Goal: Communication & Community: Answer question/provide support

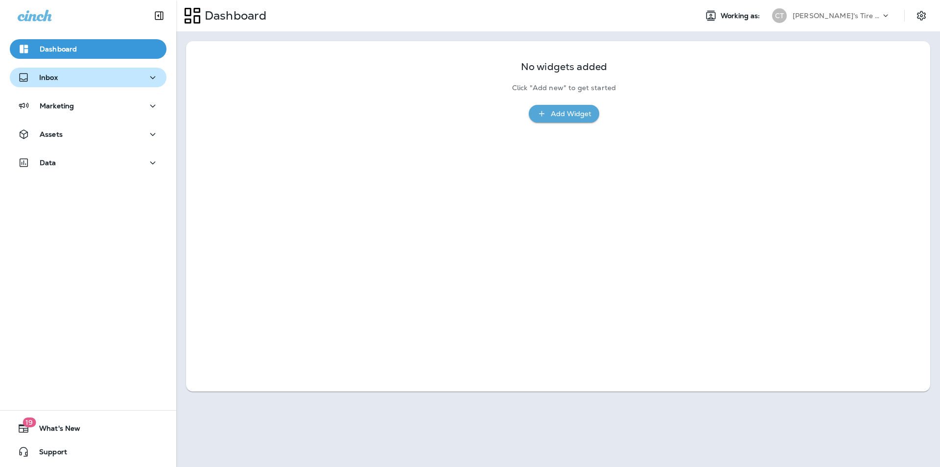
click at [82, 75] on div "Inbox" at bounding box center [88, 77] width 141 height 12
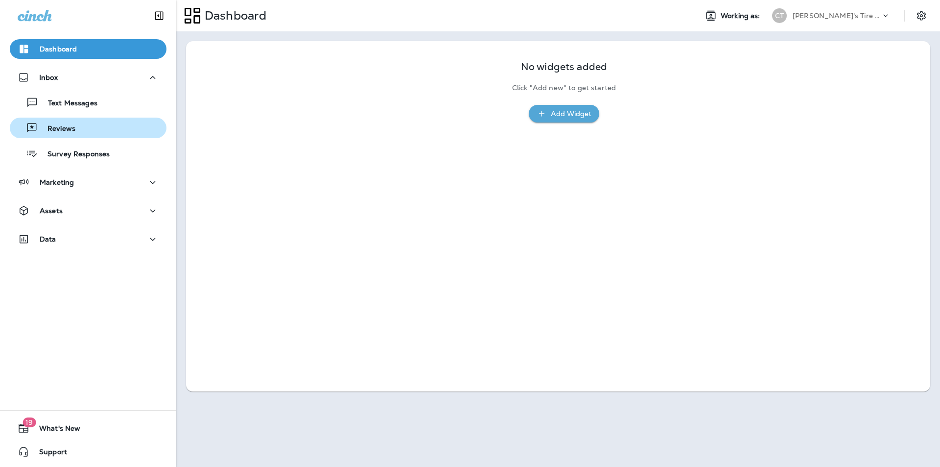
click at [67, 129] on p "Reviews" at bounding box center [57, 128] width 38 height 9
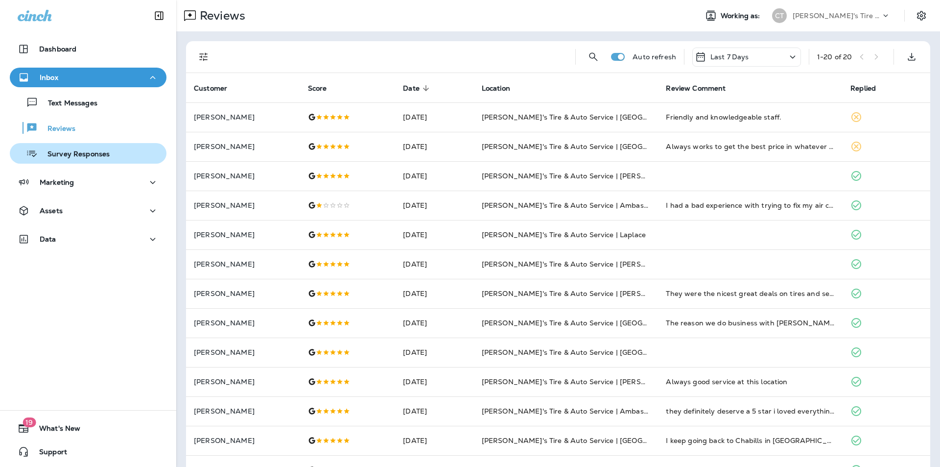
click at [71, 153] on p "Survey Responses" at bounding box center [74, 154] width 72 height 9
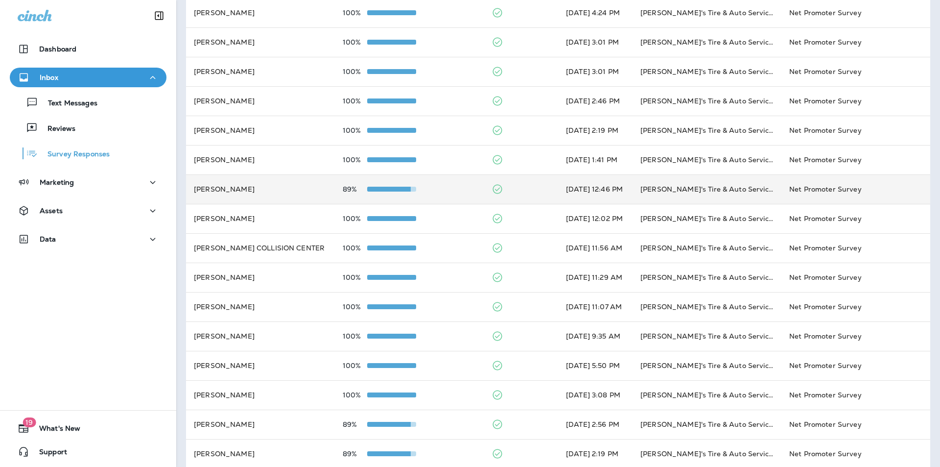
scroll to position [234, 0]
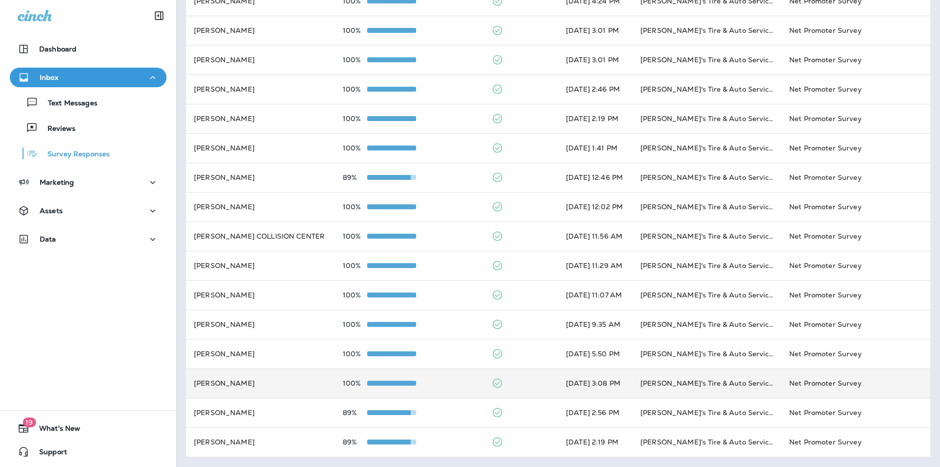
click at [494, 378] on td at bounding box center [521, 382] width 74 height 29
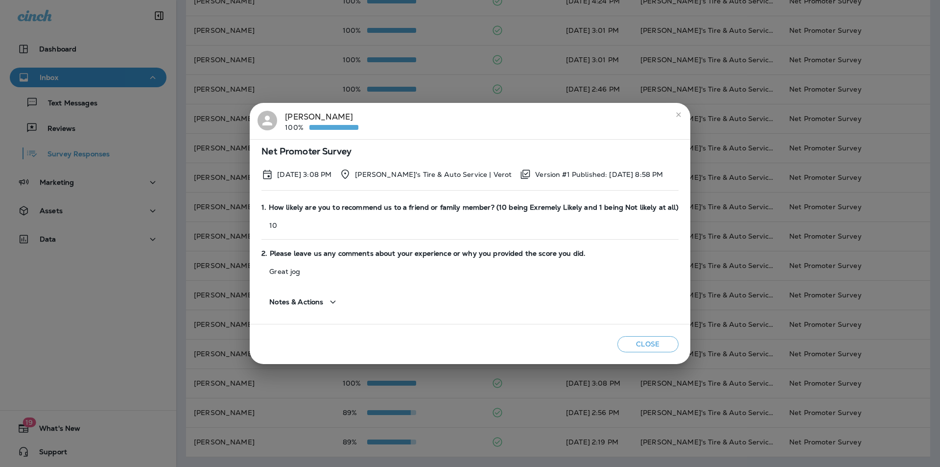
click at [494, 115] on icon "close" at bounding box center [678, 114] width 4 height 4
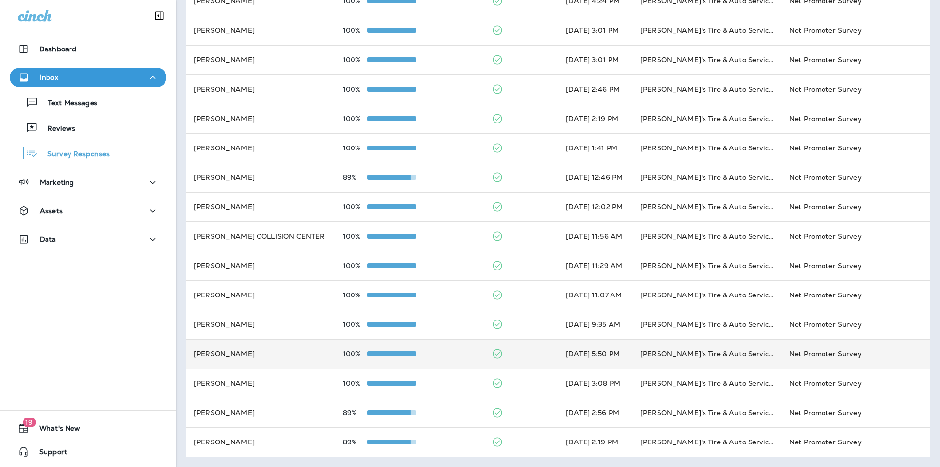
click at [494, 355] on td at bounding box center [521, 353] width 74 height 29
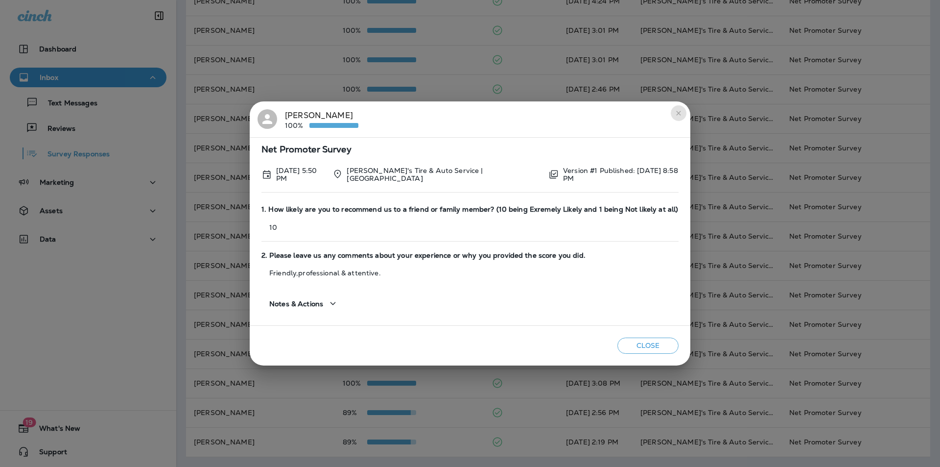
click at [494, 113] on icon "close" at bounding box center [679, 113] width 8 height 8
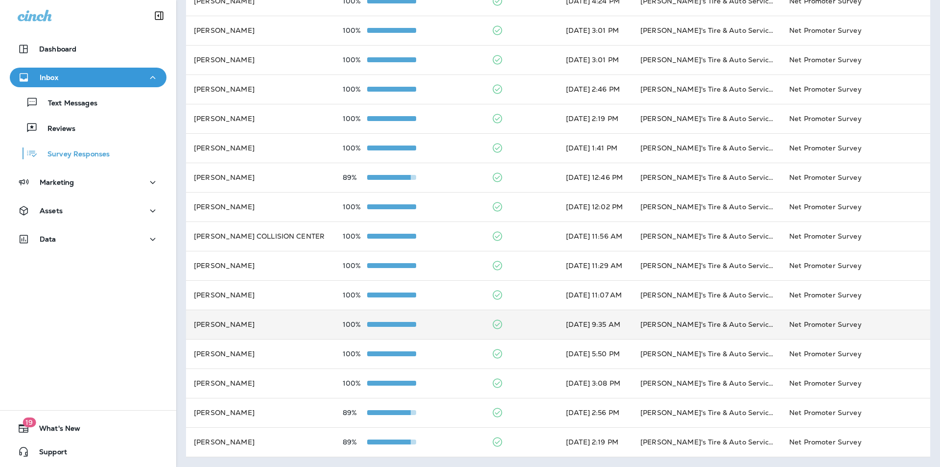
click at [494, 323] on td at bounding box center [521, 323] width 74 height 29
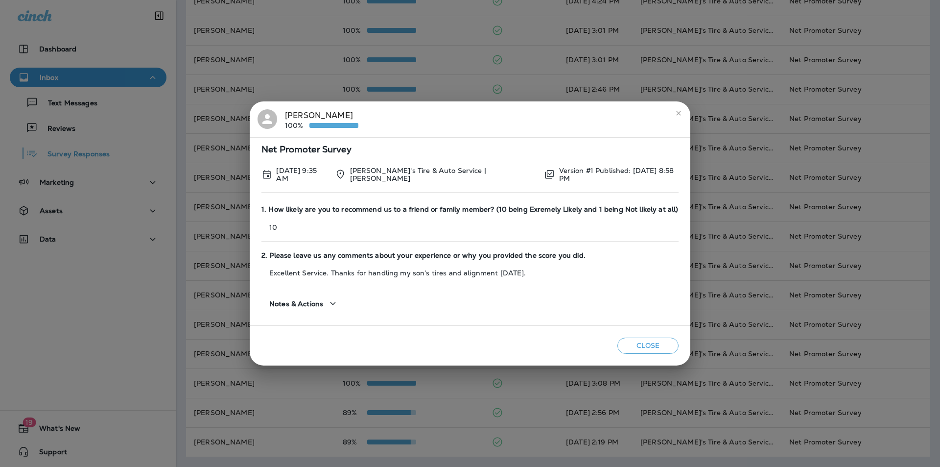
click at [494, 113] on icon "close" at bounding box center [679, 113] width 8 height 8
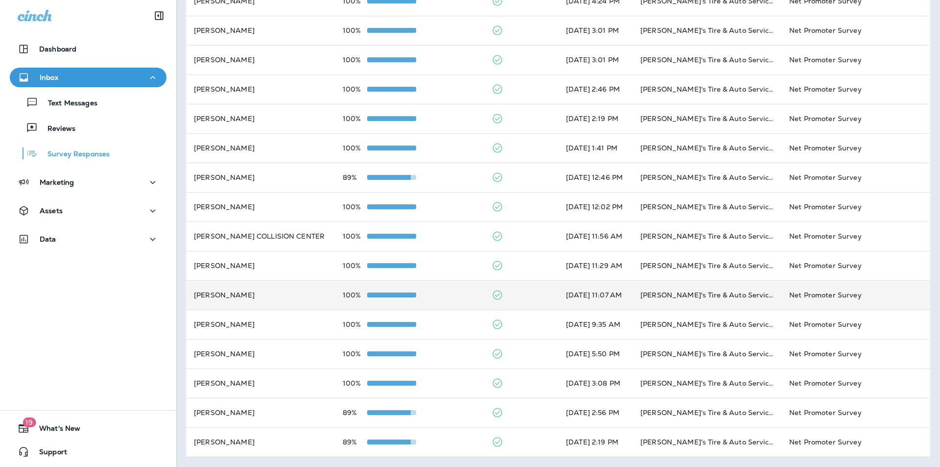
click at [494, 289] on td at bounding box center [521, 294] width 74 height 29
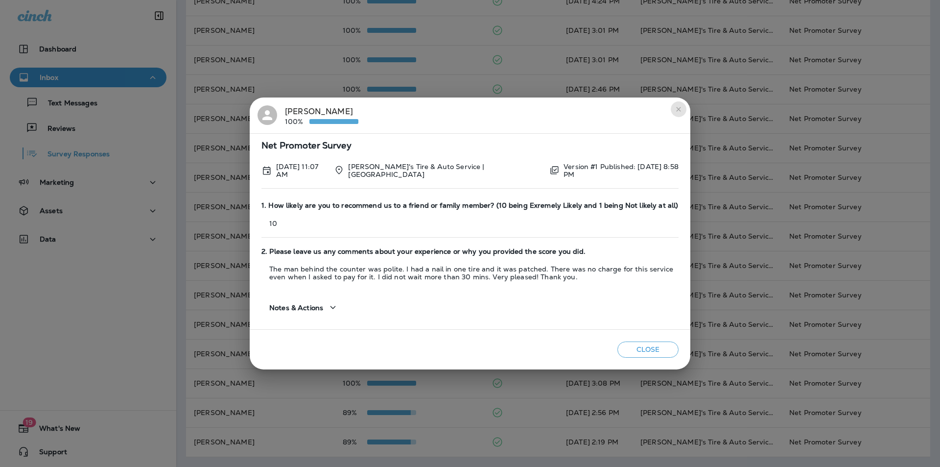
click at [494, 109] on icon "close" at bounding box center [679, 109] width 8 height 8
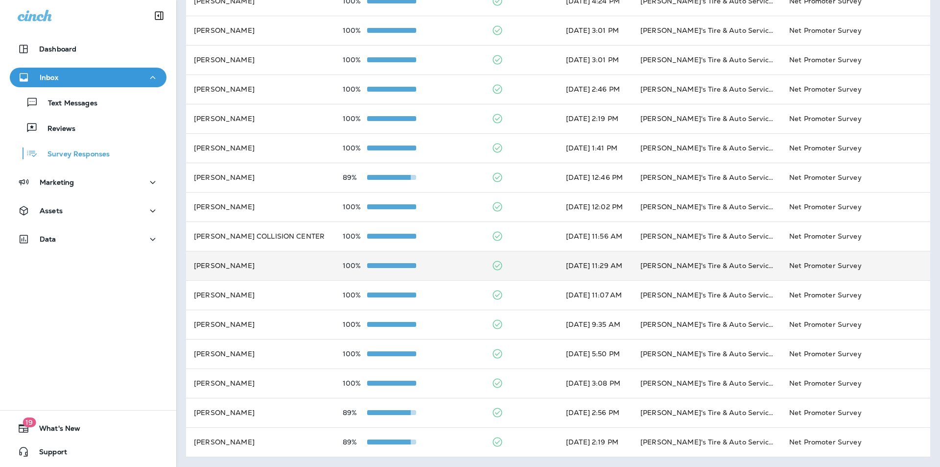
click at [494, 264] on td at bounding box center [521, 265] width 74 height 29
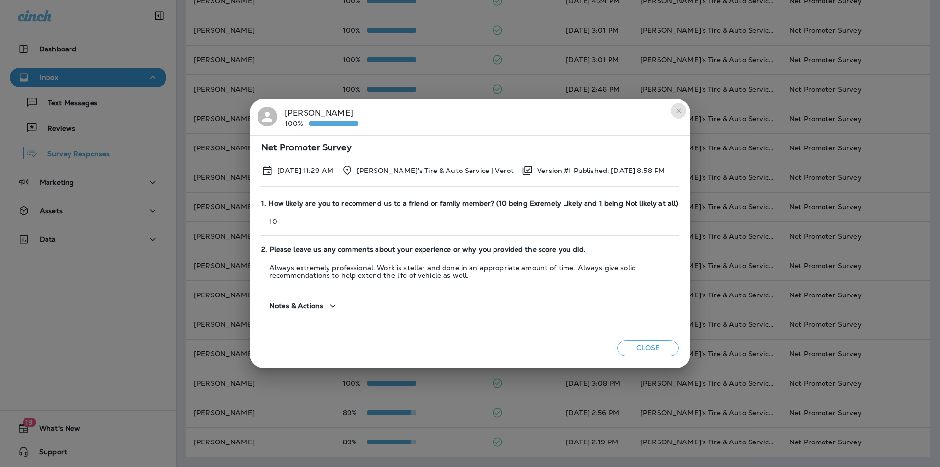
click at [494, 110] on icon "close" at bounding box center [678, 110] width 4 height 4
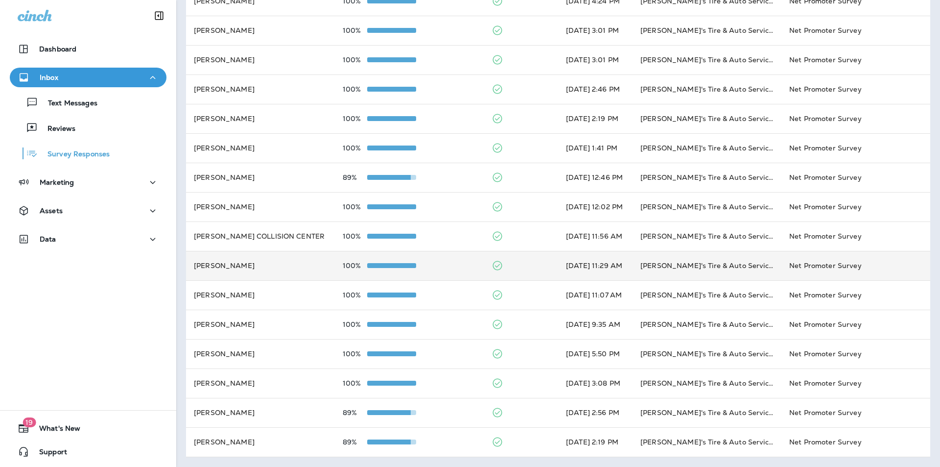
click at [494, 261] on td at bounding box center [521, 265] width 74 height 29
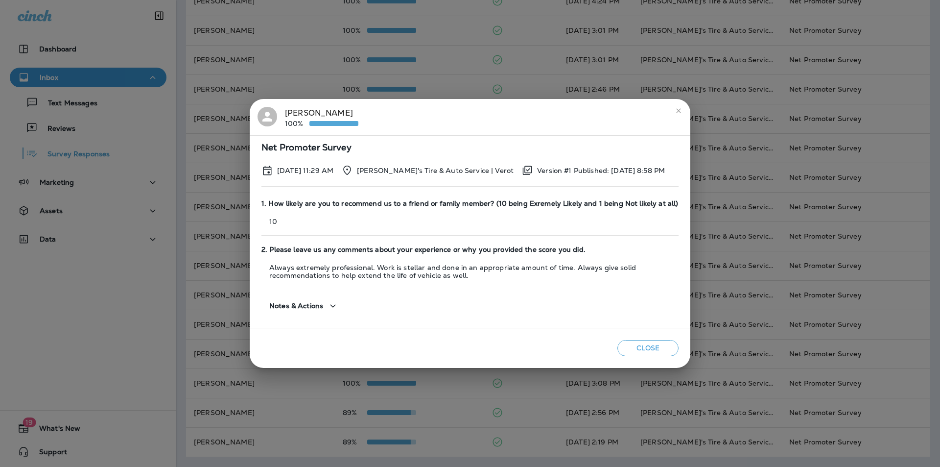
click at [494, 108] on icon "close" at bounding box center [679, 111] width 8 height 8
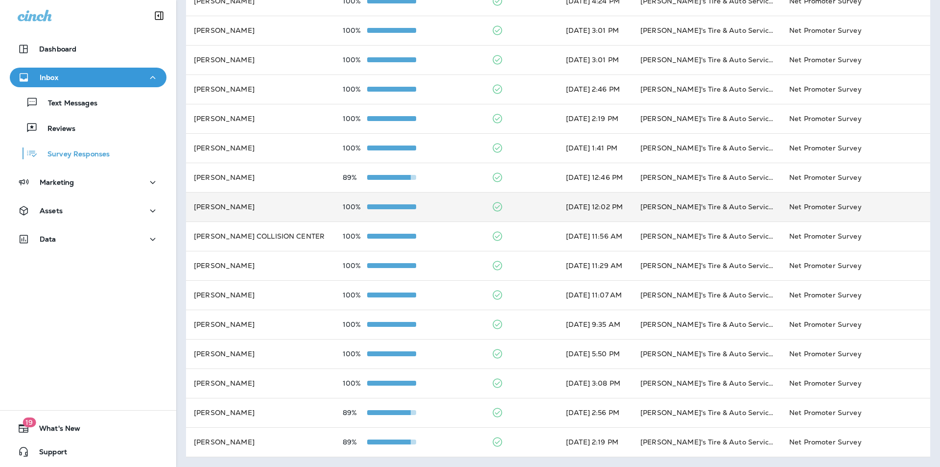
click at [494, 203] on td at bounding box center [521, 206] width 74 height 29
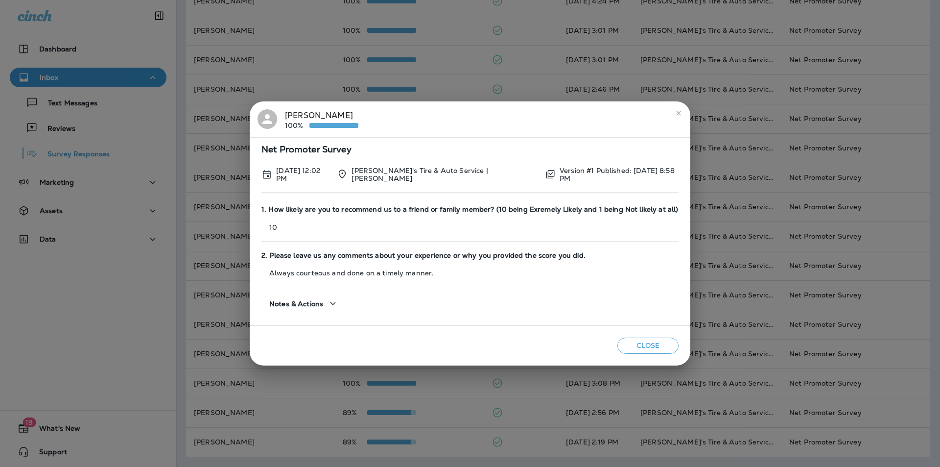
click at [494, 114] on icon "close" at bounding box center [679, 113] width 8 height 8
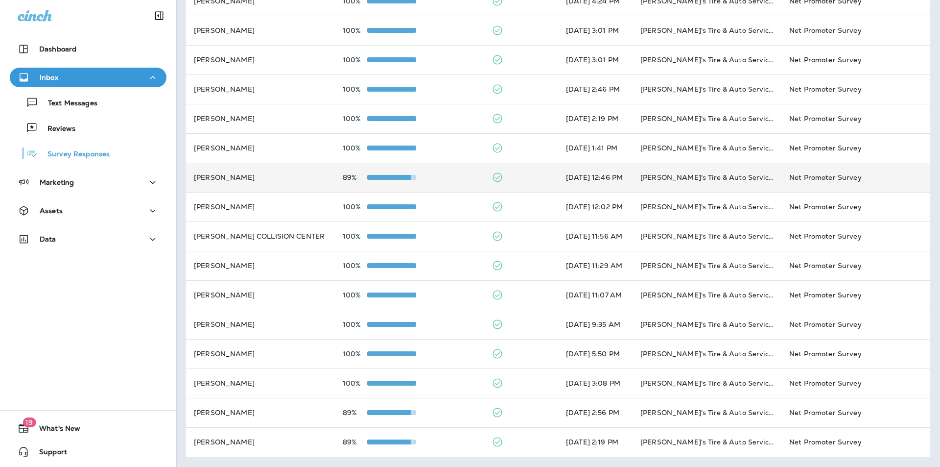
click at [494, 175] on td at bounding box center [521, 177] width 74 height 29
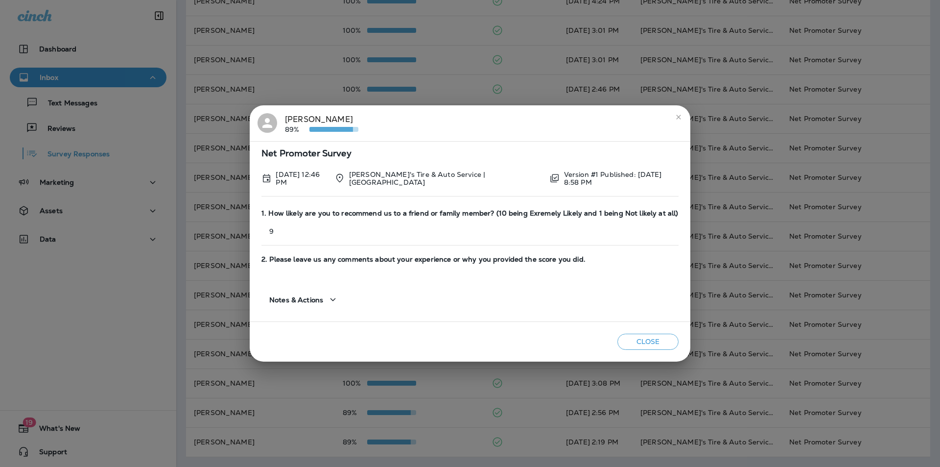
click at [494, 118] on icon "close" at bounding box center [678, 117] width 4 height 4
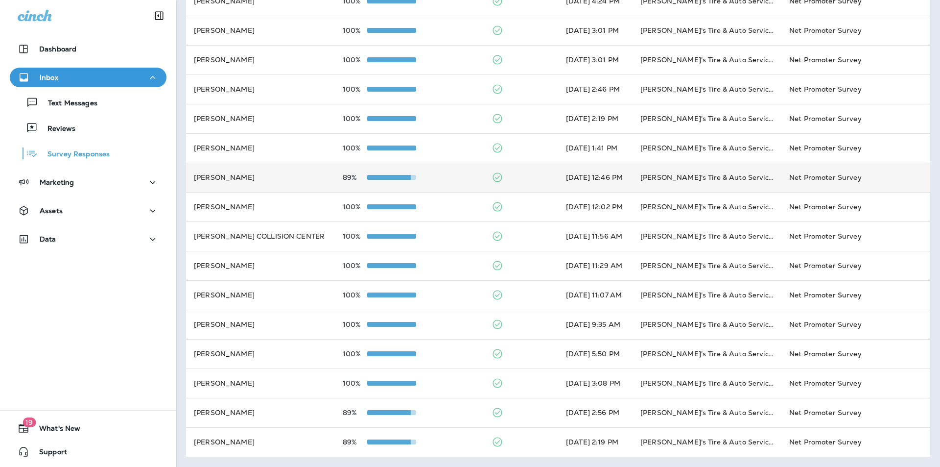
click at [494, 174] on td at bounding box center [521, 177] width 74 height 29
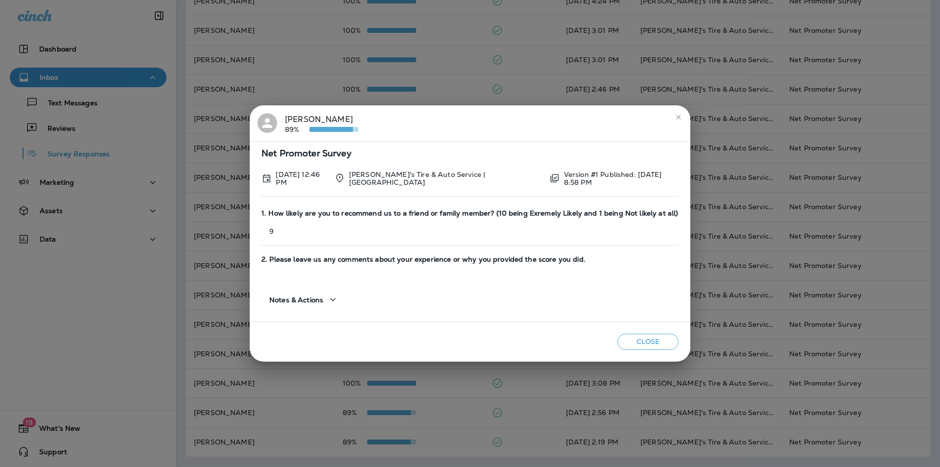
click at [494, 117] on icon "close" at bounding box center [679, 117] width 8 height 8
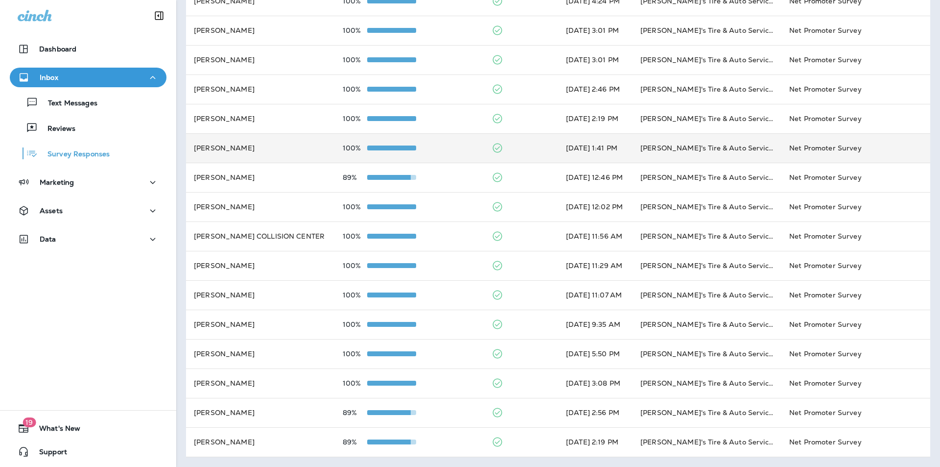
click at [494, 145] on td at bounding box center [521, 147] width 74 height 29
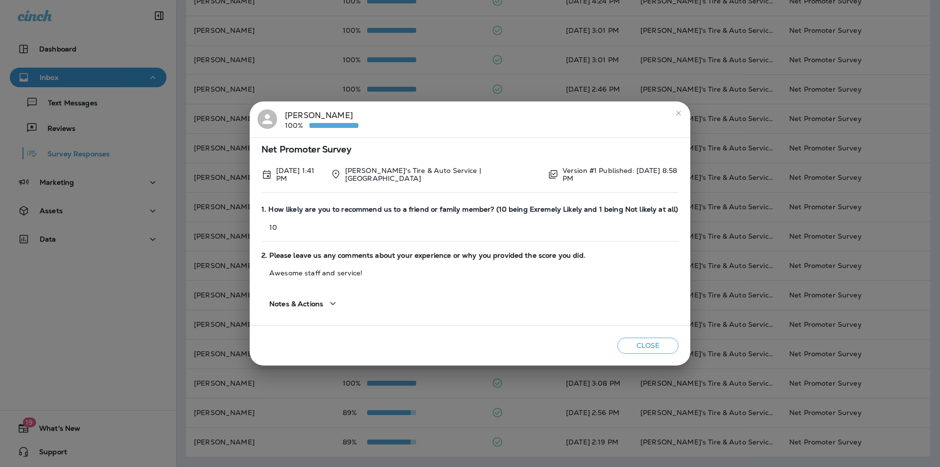
click at [494, 114] on icon "close" at bounding box center [679, 113] width 8 height 8
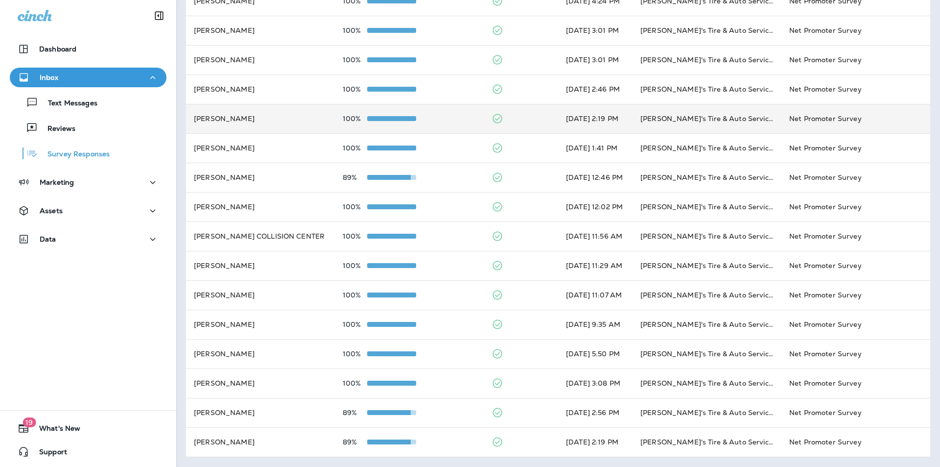
click at [494, 113] on td at bounding box center [521, 118] width 74 height 29
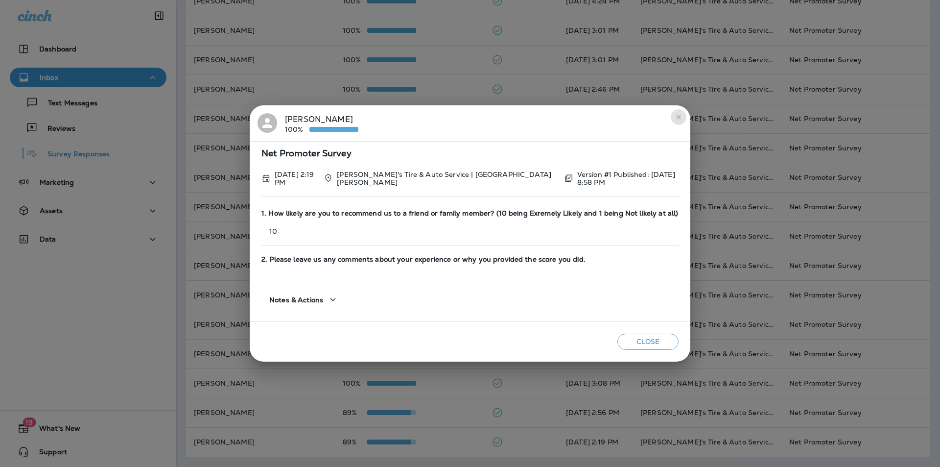
click at [494, 118] on icon "close" at bounding box center [679, 117] width 8 height 8
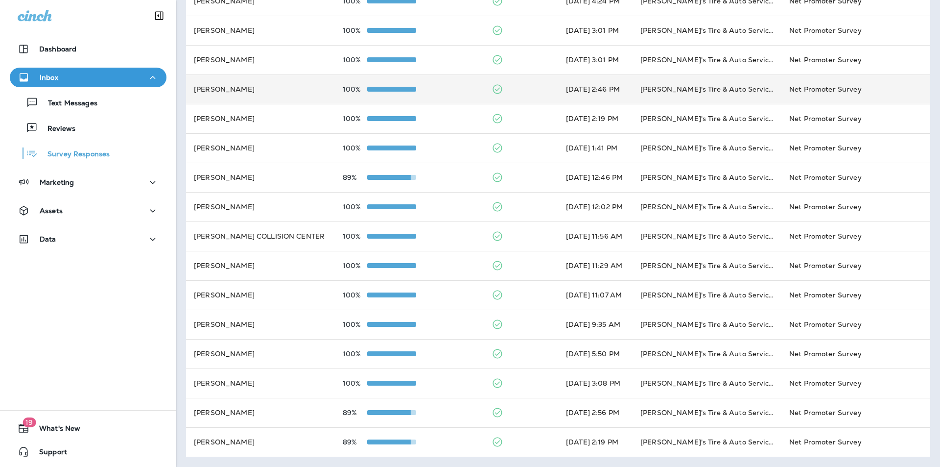
click at [494, 84] on td at bounding box center [521, 88] width 74 height 29
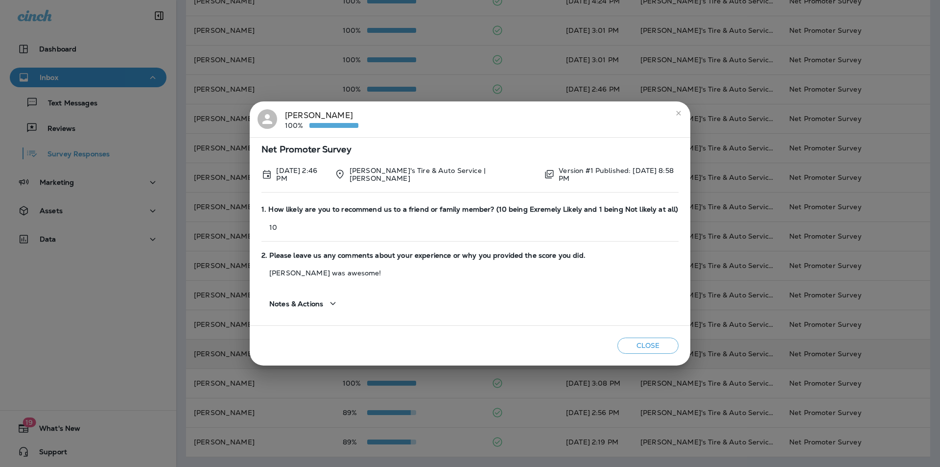
click at [494, 339] on button "Close" at bounding box center [647, 345] width 61 height 16
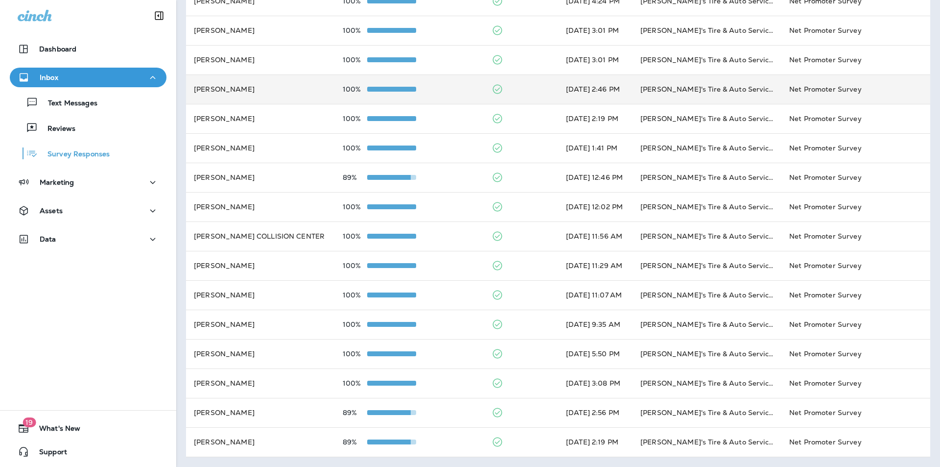
click at [494, 89] on td at bounding box center [521, 88] width 74 height 29
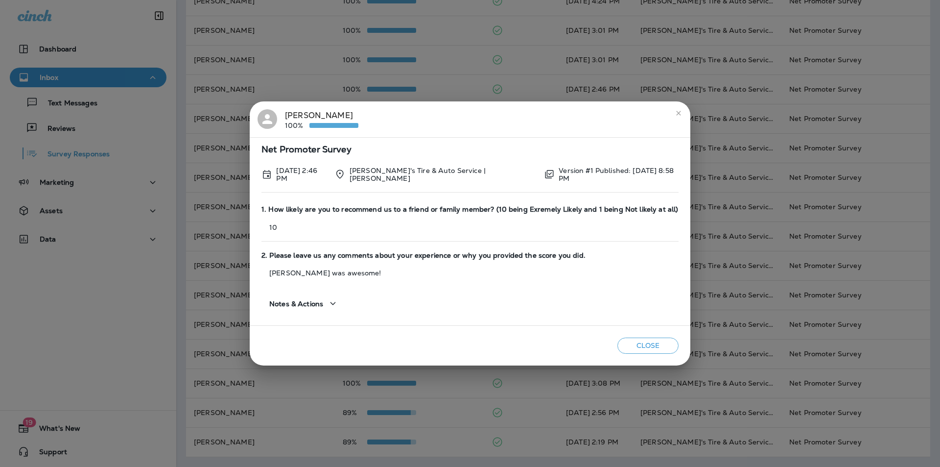
click at [494, 113] on icon "close" at bounding box center [678, 113] width 4 height 4
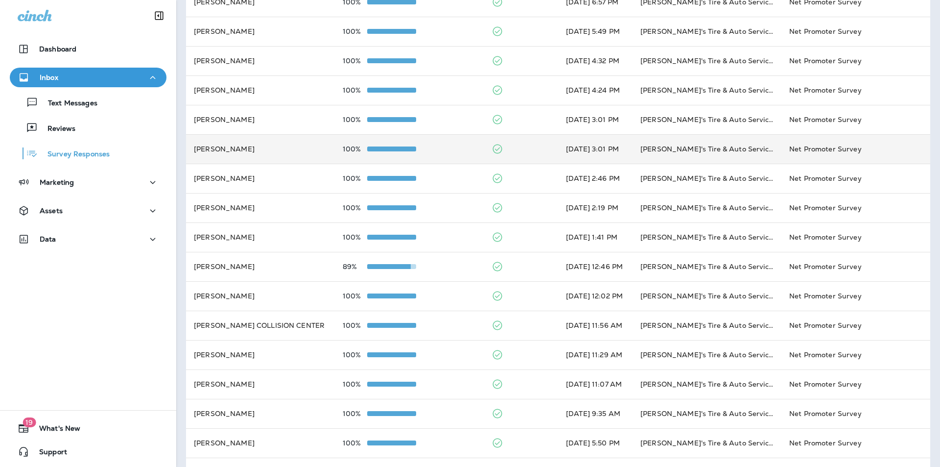
scroll to position [0, 0]
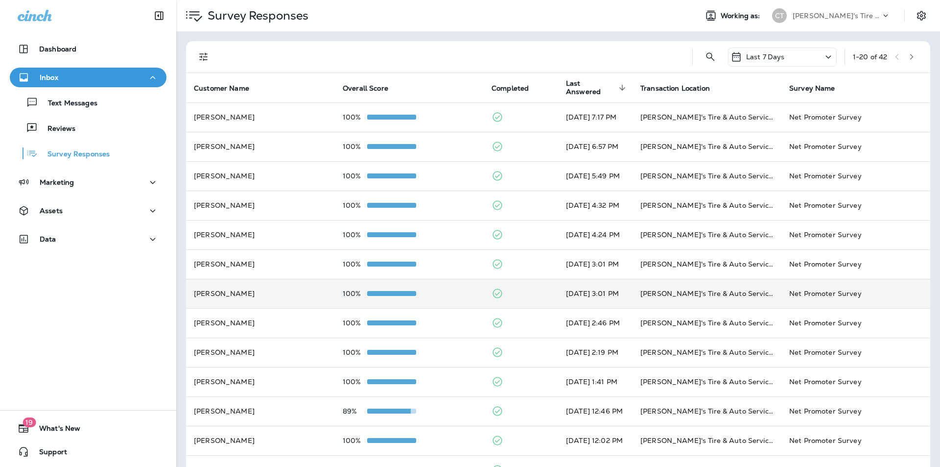
click at [494, 292] on td at bounding box center [521, 293] width 74 height 29
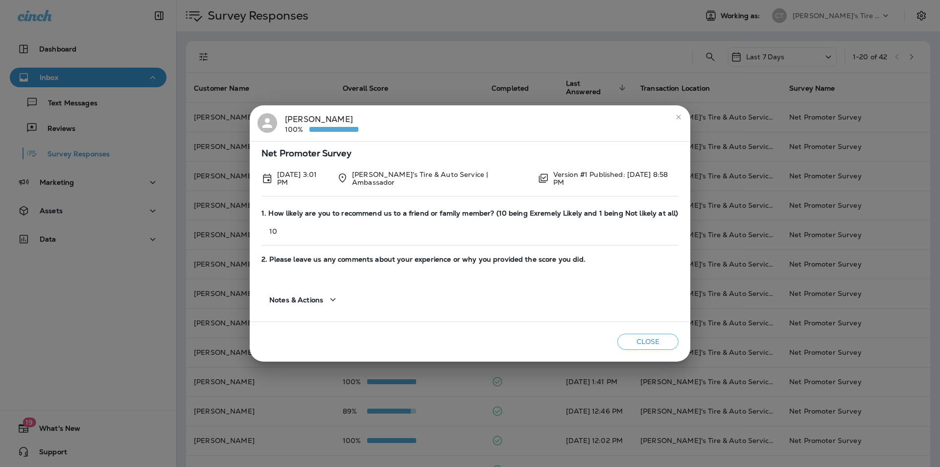
click at [494, 115] on icon "close" at bounding box center [679, 117] width 8 height 8
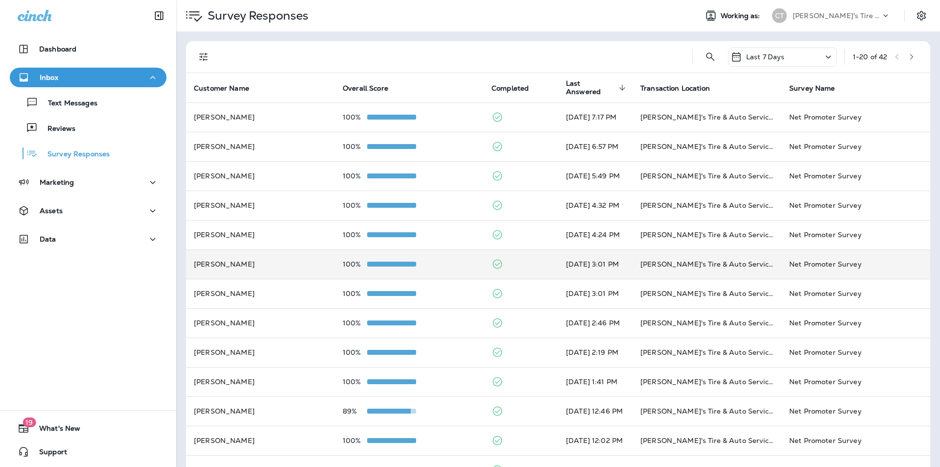
click at [494, 256] on td at bounding box center [521, 263] width 74 height 29
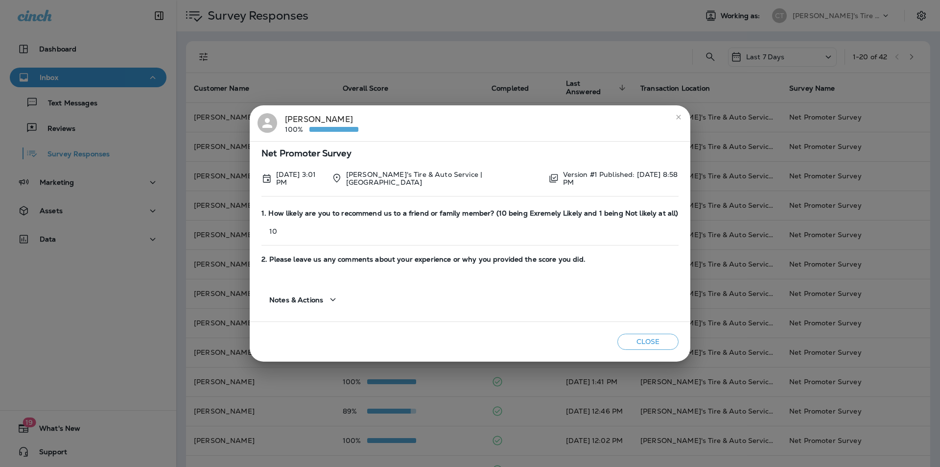
click at [494, 115] on icon "close" at bounding box center [679, 117] width 8 height 8
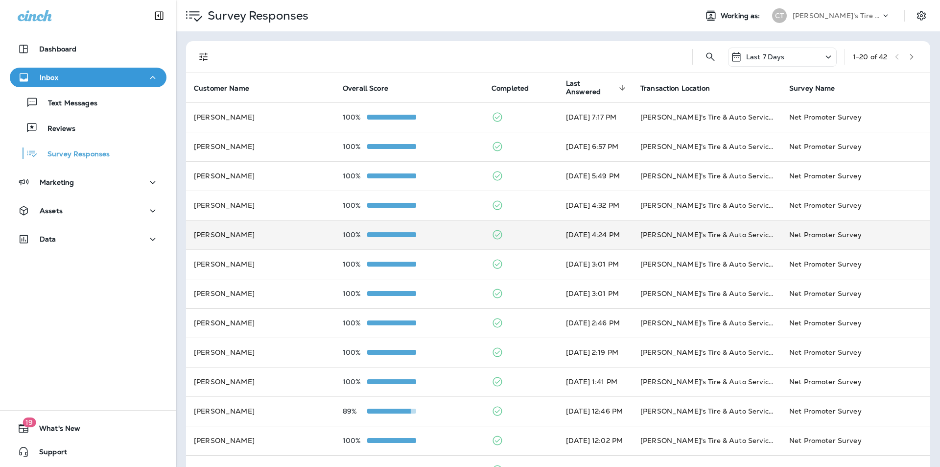
click at [494, 231] on td at bounding box center [521, 234] width 74 height 29
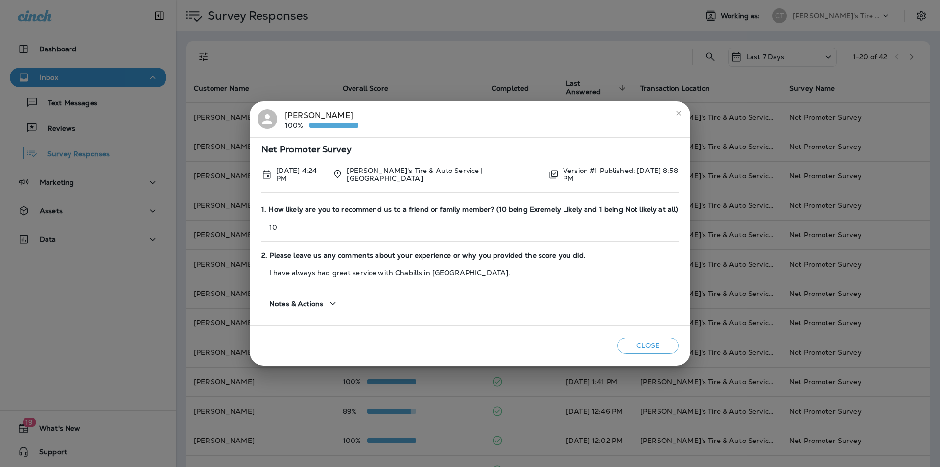
click at [494, 114] on icon "close" at bounding box center [678, 113] width 4 height 4
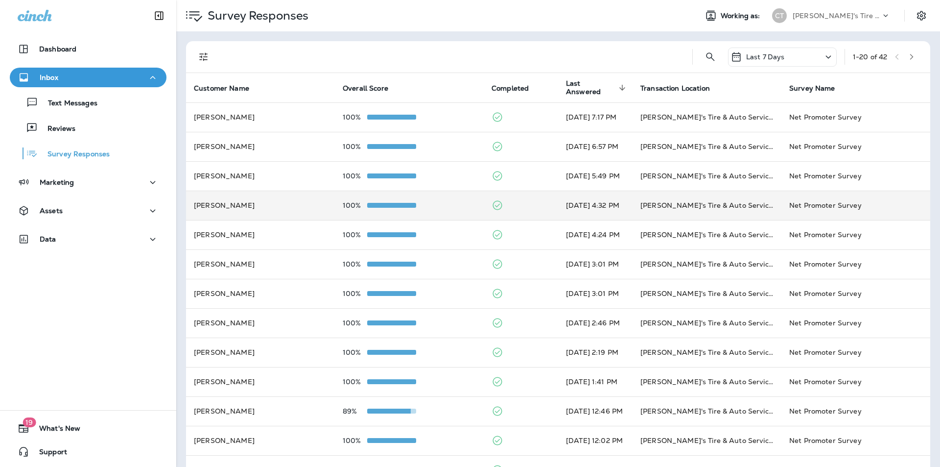
click at [494, 203] on td at bounding box center [521, 204] width 74 height 29
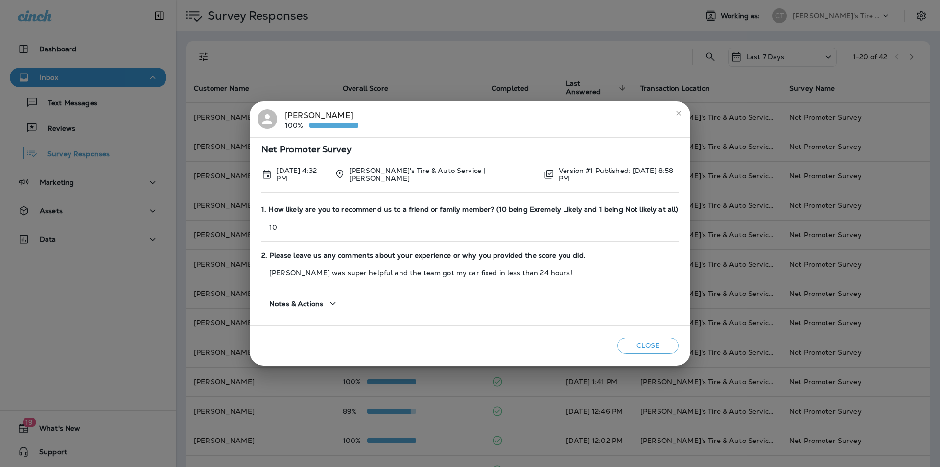
click at [494, 113] on icon "close" at bounding box center [679, 113] width 8 height 8
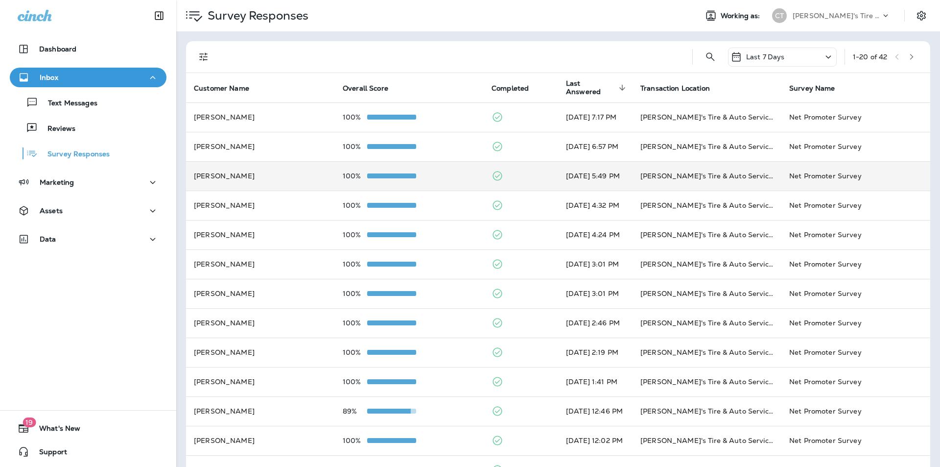
click at [494, 172] on td at bounding box center [521, 175] width 74 height 29
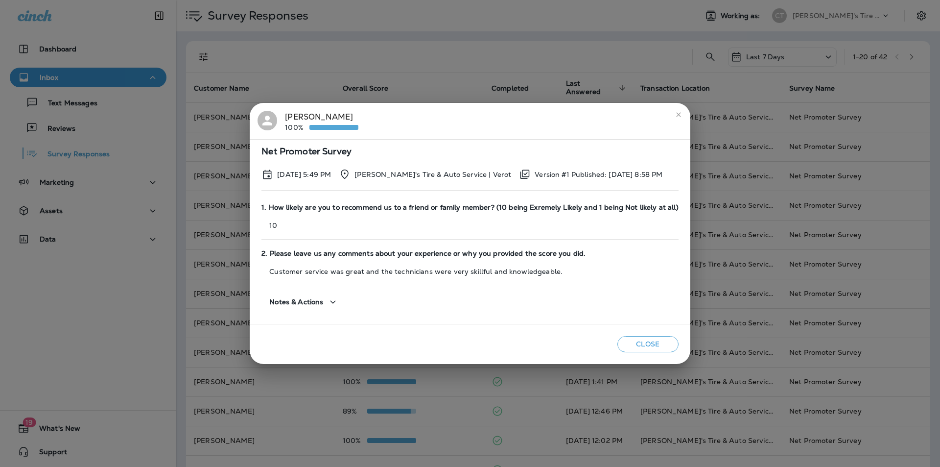
click at [494, 115] on icon "close" at bounding box center [679, 115] width 8 height 8
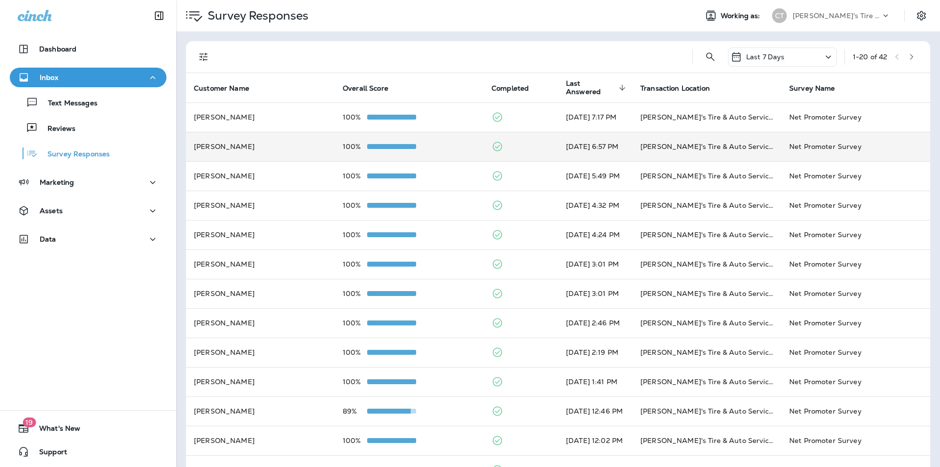
click at [494, 143] on td at bounding box center [521, 146] width 74 height 29
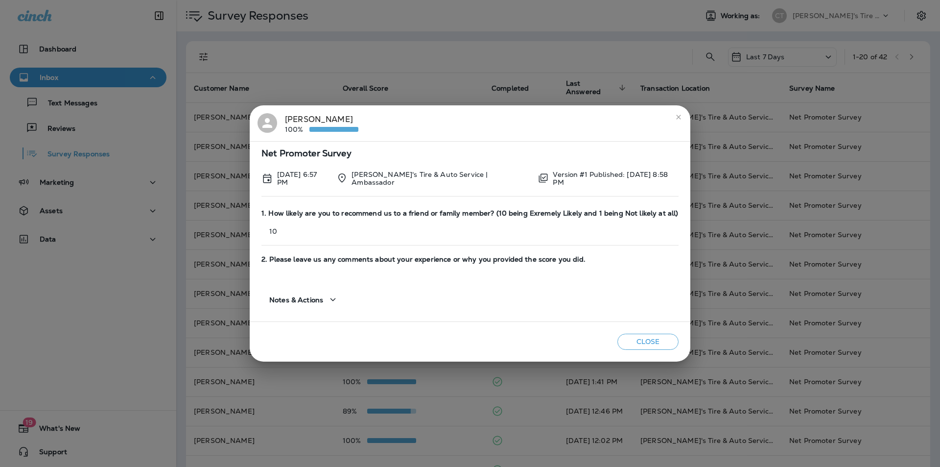
click at [494, 117] on icon "close" at bounding box center [678, 117] width 4 height 4
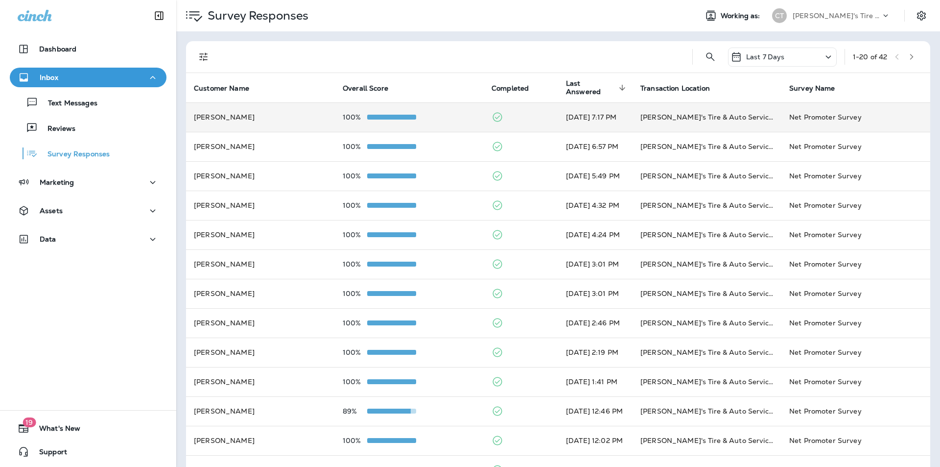
click at [494, 115] on td at bounding box center [521, 116] width 74 height 29
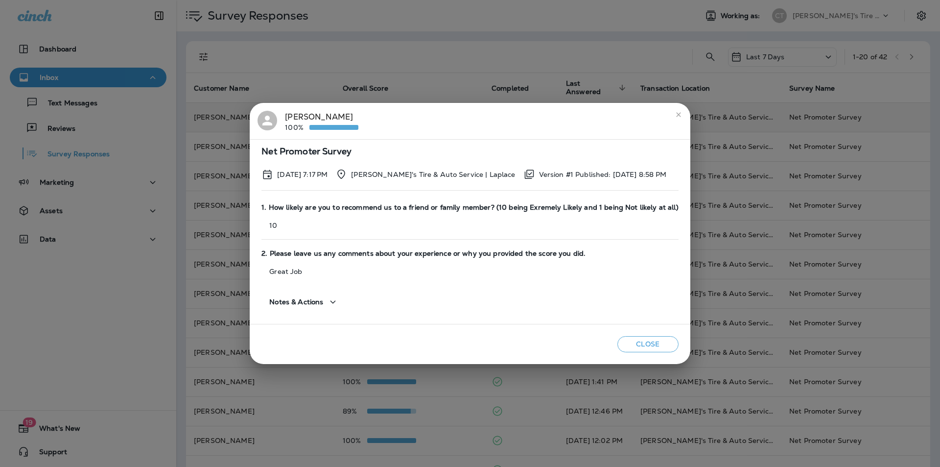
click at [494, 113] on icon "close" at bounding box center [679, 115] width 8 height 8
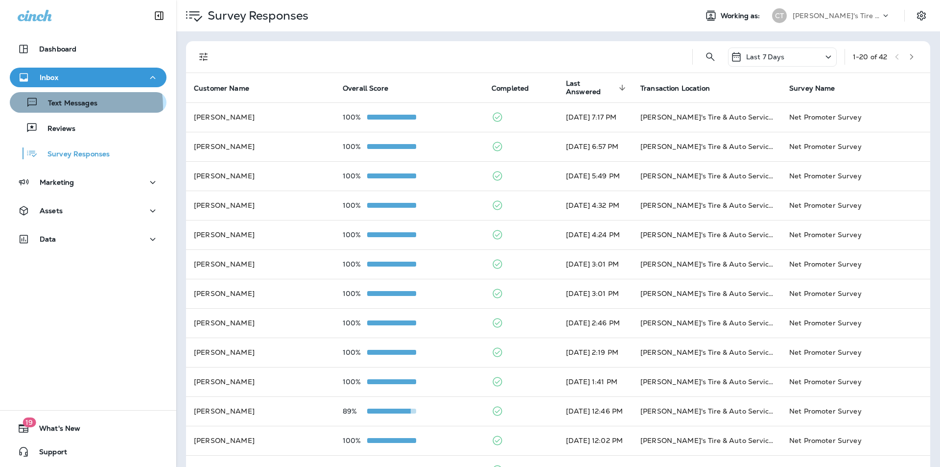
click at [69, 106] on p "Text Messages" at bounding box center [67, 103] width 59 height 9
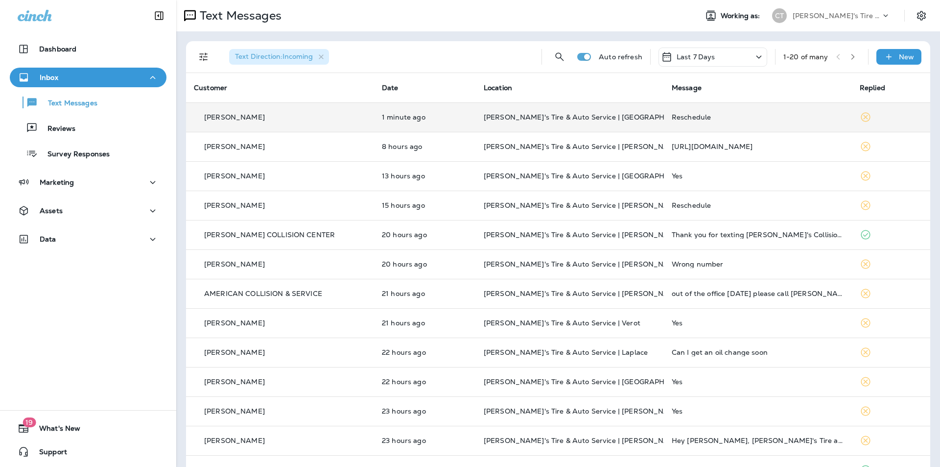
click at [494, 108] on td "Reschedule" at bounding box center [758, 116] width 188 height 29
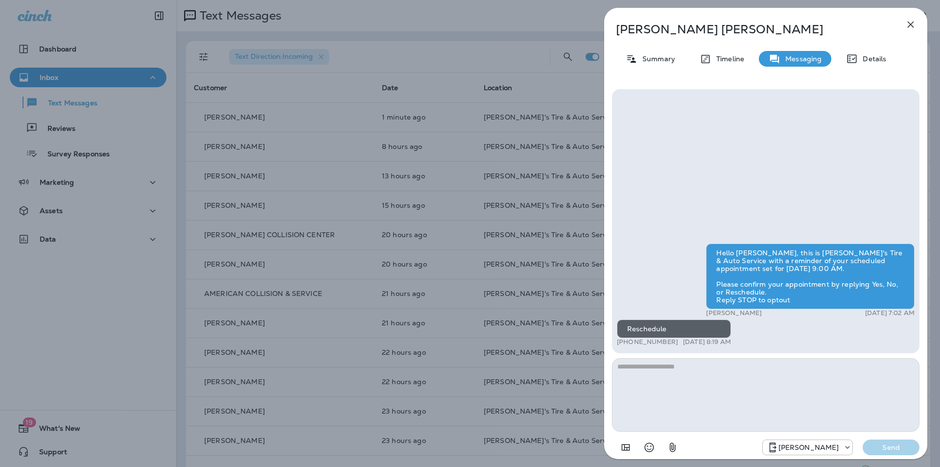
click at [494, 18] on div "[PERSON_NAME] Summary Timeline Messaging Details Hello [PERSON_NAME], this is […" at bounding box center [765, 236] width 323 height 457
click at [494, 24] on icon "button" at bounding box center [911, 25] width 6 height 6
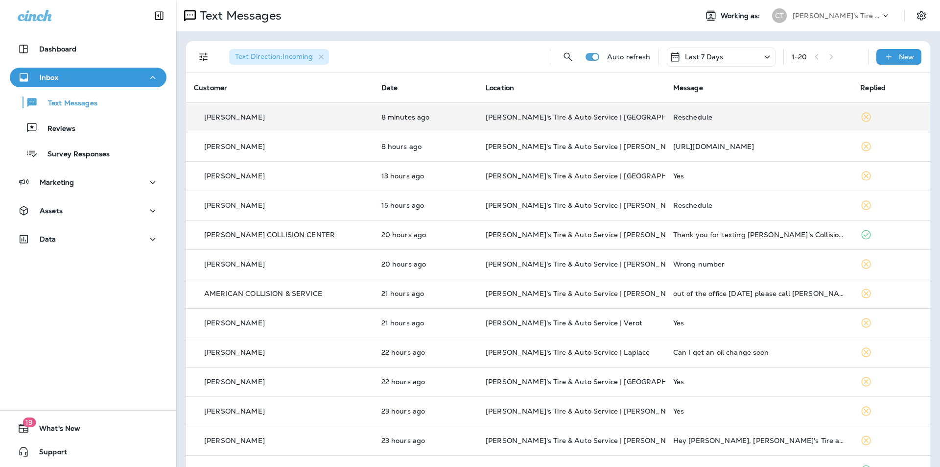
click at [494, 115] on div "Reschedule" at bounding box center [759, 117] width 172 height 8
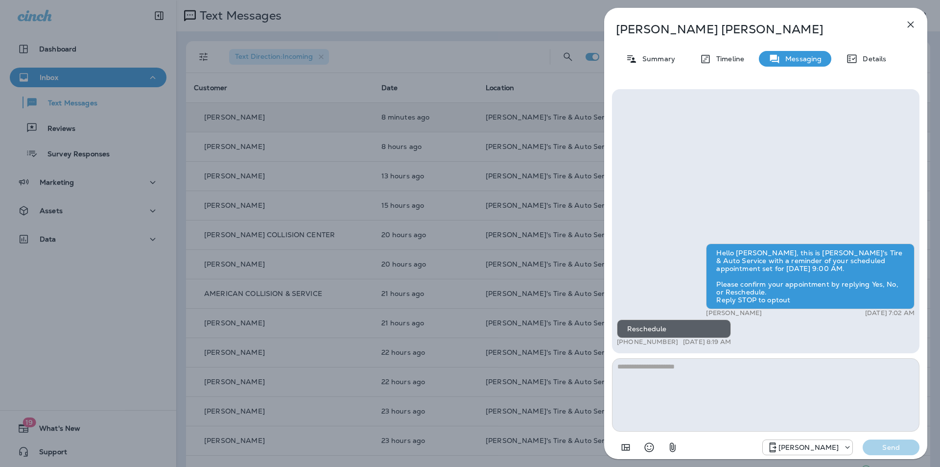
drag, startPoint x: 675, startPoint y: 340, endPoint x: 625, endPoint y: 344, distance: 50.6
click at [494, 344] on div "+1 (985) 870-0579 [DATE] 8:19 AM" at bounding box center [674, 342] width 114 height 8
copy p "[PHONE_NUMBER]"
